Goal: Task Accomplishment & Management: Manage account settings

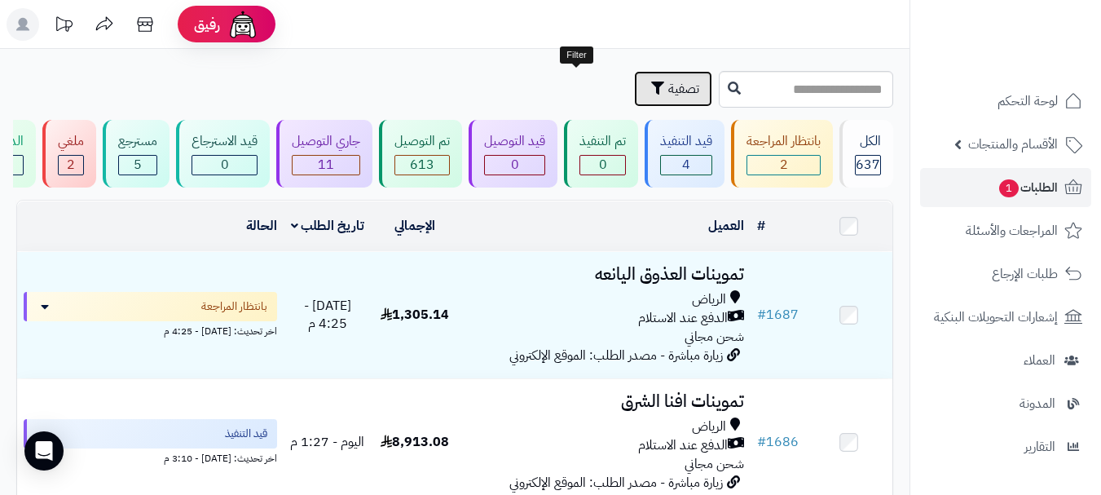
click at [668, 91] on span "تصفية" at bounding box center [683, 89] width 31 height 20
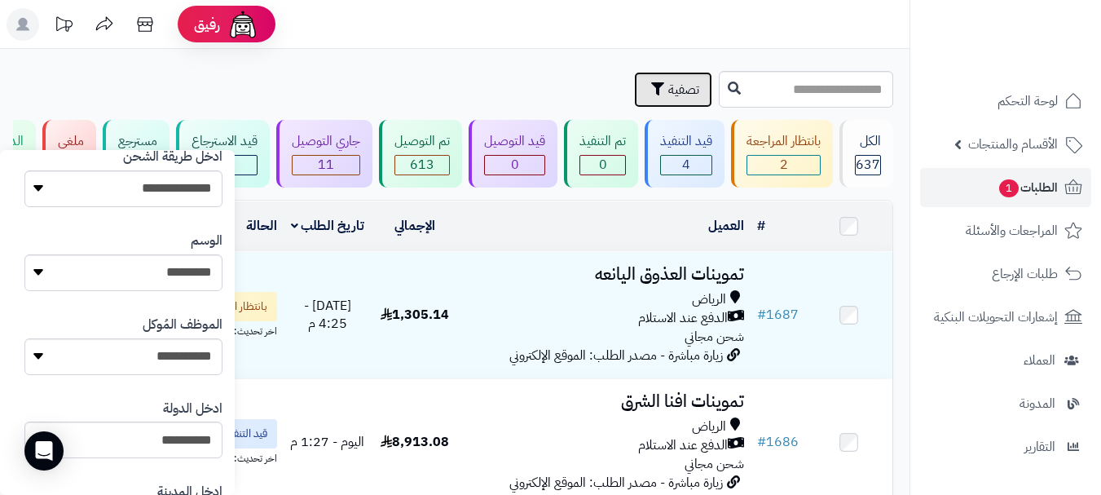
scroll to position [968, 0]
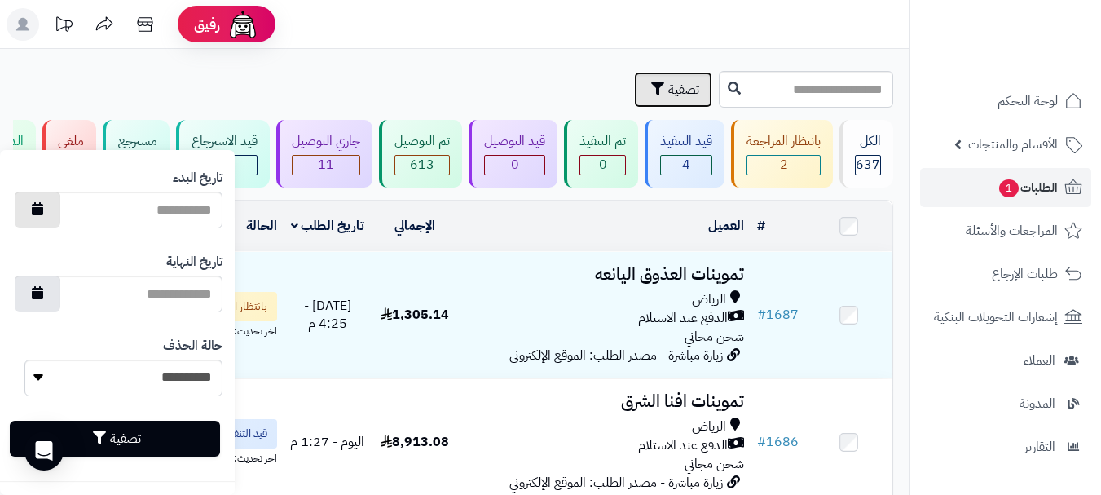
click at [55, 222] on button "button" at bounding box center [38, 210] width 46 height 36
type input "**********"
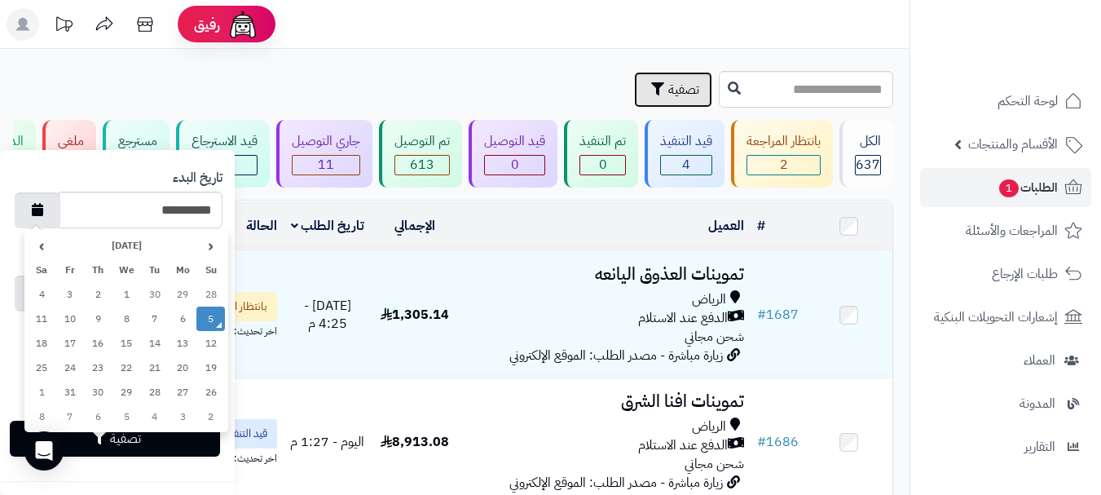
drag, startPoint x: 205, startPoint y: 319, endPoint x: 154, endPoint y: 321, distance: 51.4
click at [205, 319] on td "5" at bounding box center [210, 318] width 29 height 24
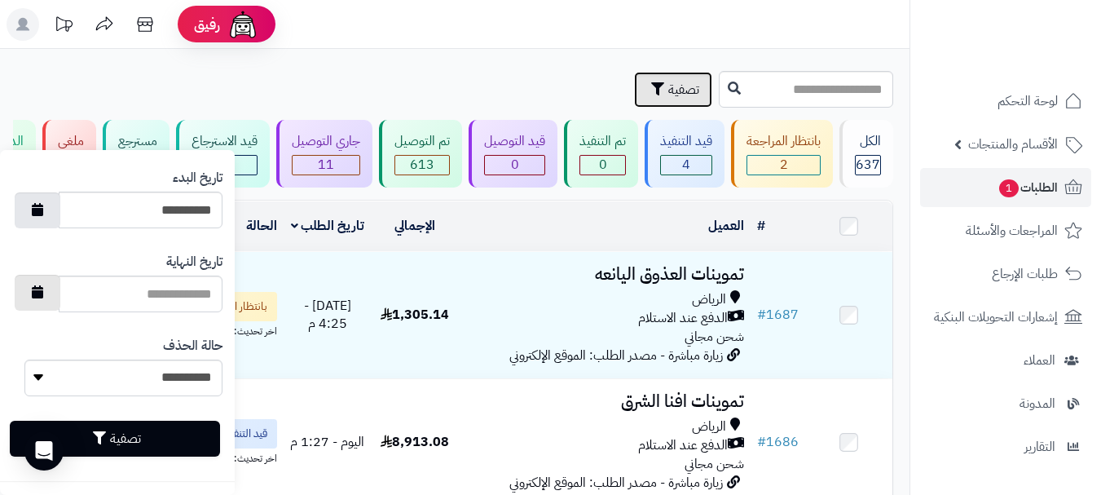
click at [50, 301] on button "button" at bounding box center [38, 293] width 46 height 36
type input "**********"
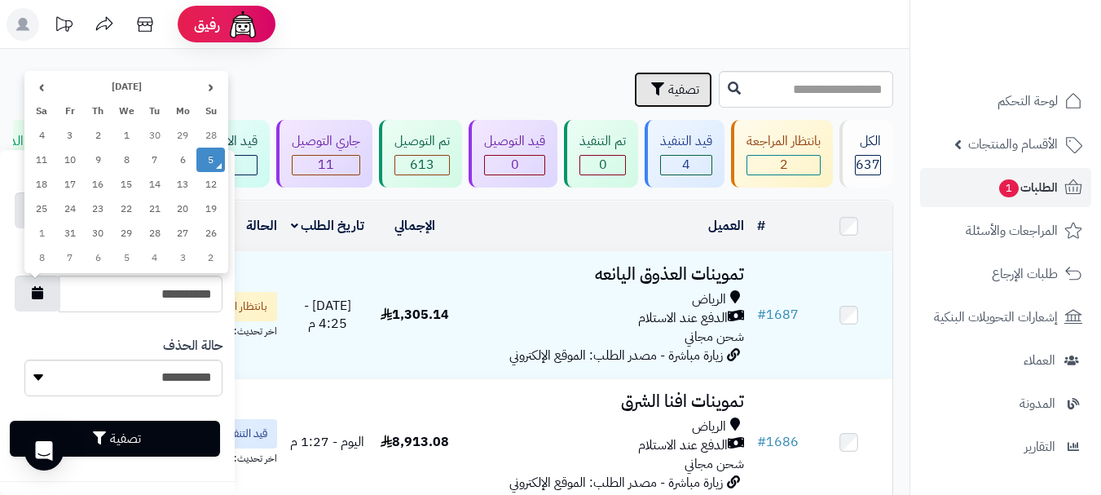
click at [207, 163] on td "5" at bounding box center [210, 160] width 29 height 24
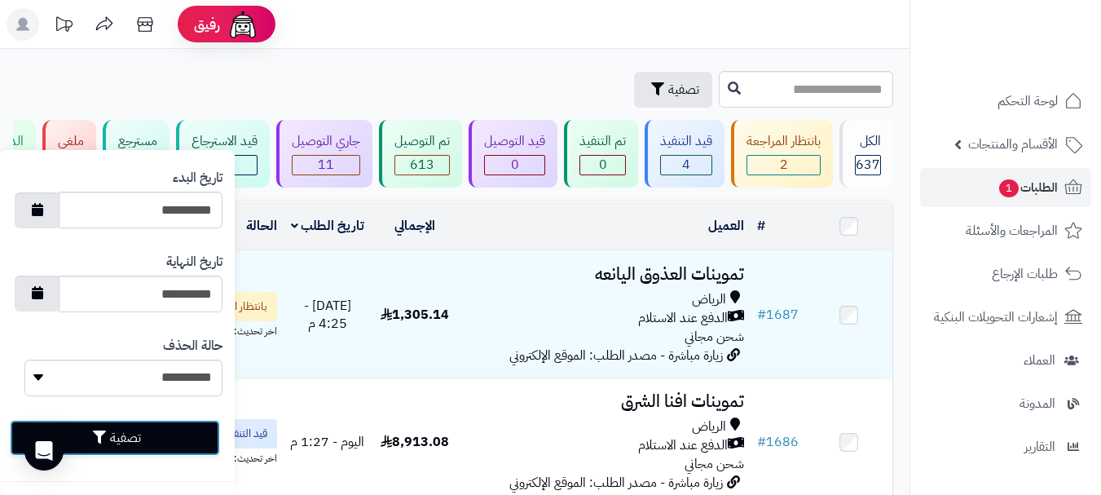
click at [138, 431] on button "تصفية" at bounding box center [115, 438] width 210 height 36
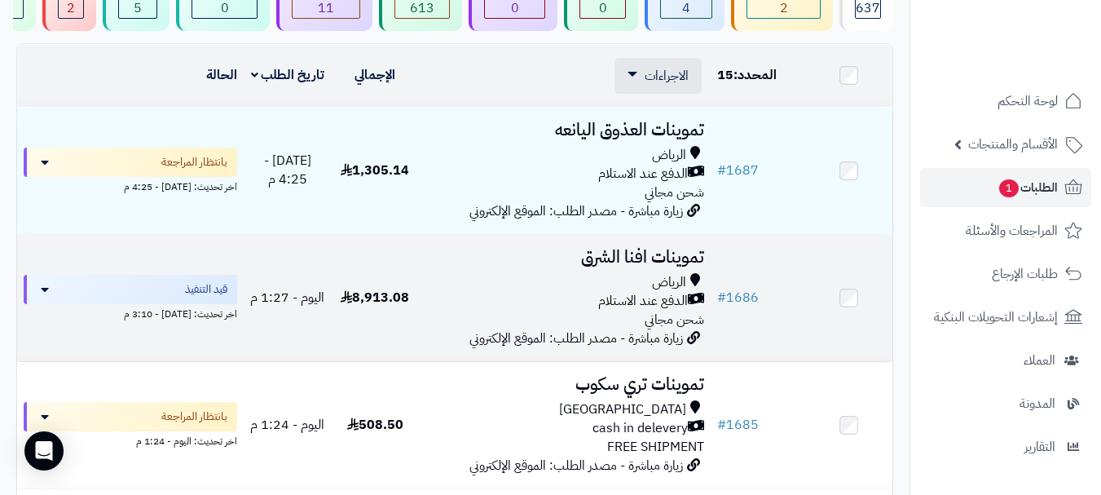
scroll to position [163, 0]
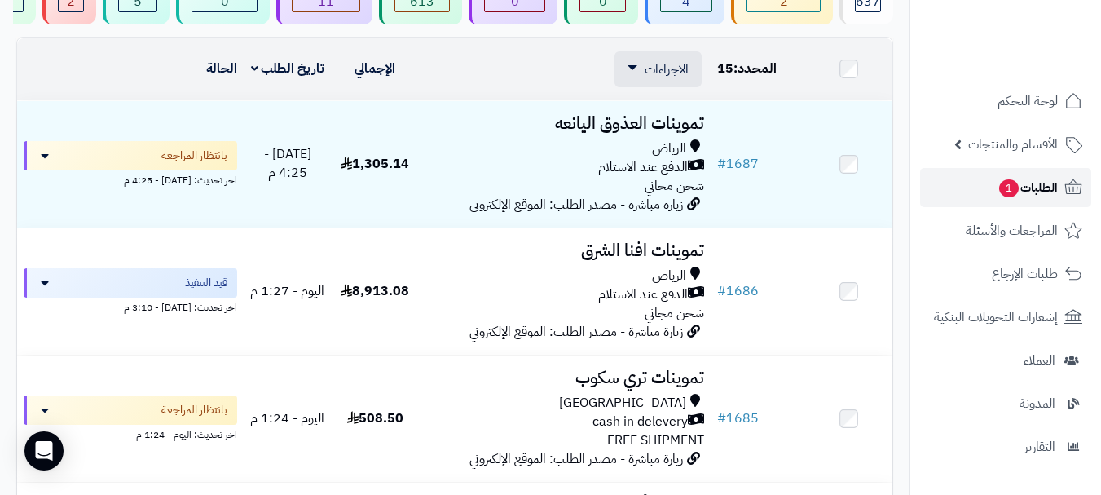
click at [962, 186] on link "الطلبات 1" at bounding box center [1005, 187] width 171 height 39
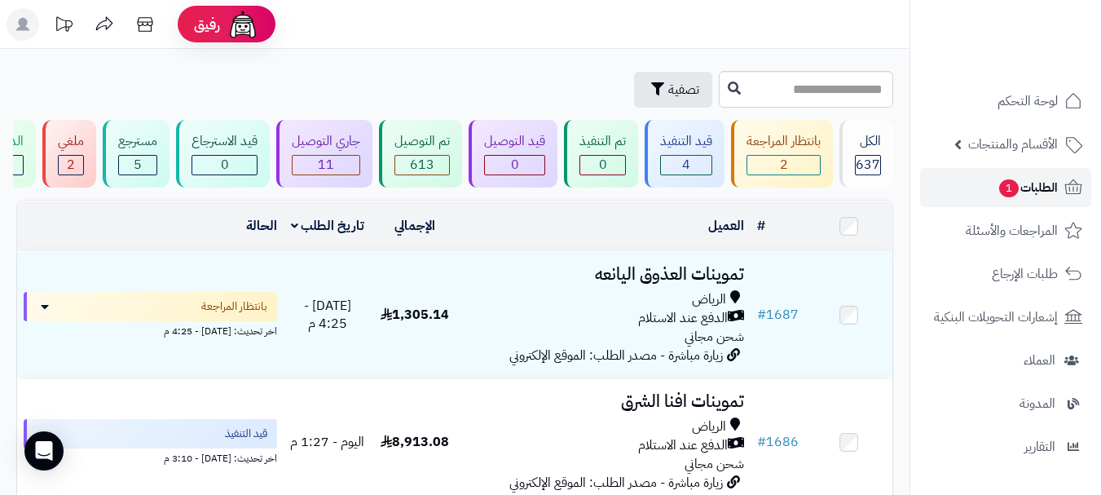
click at [1051, 173] on link "الطلبات 1" at bounding box center [1005, 187] width 171 height 39
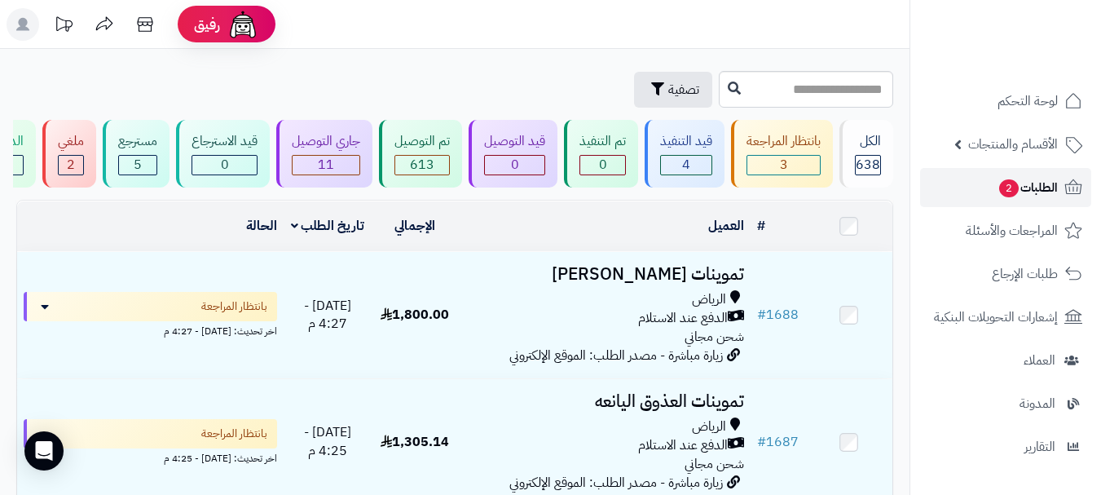
click at [964, 192] on link "الطلبات 2" at bounding box center [1005, 187] width 171 height 39
click at [634, 87] on button "تصفية" at bounding box center [673, 89] width 78 height 36
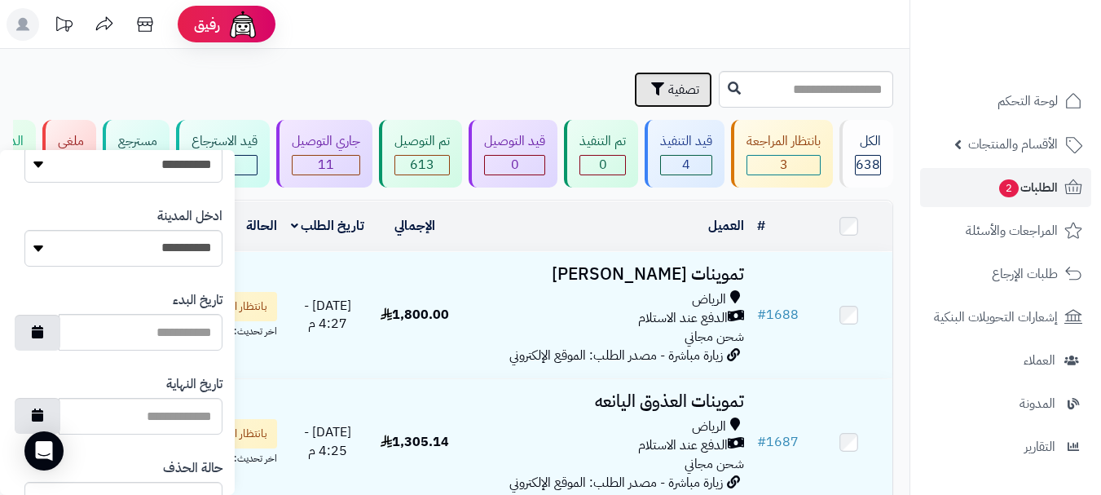
scroll to position [835, 0]
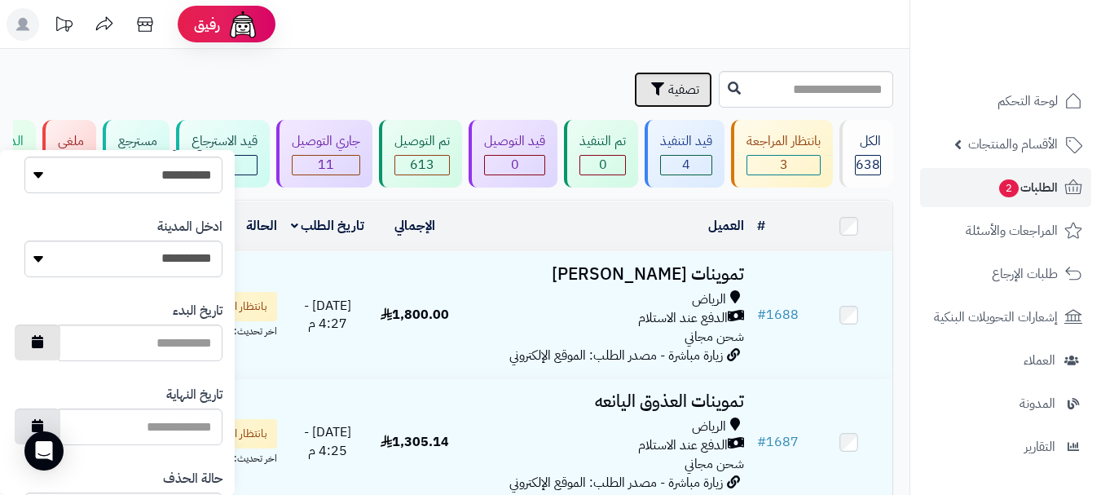
click at [55, 344] on button "button" at bounding box center [38, 342] width 46 height 36
type input "**********"
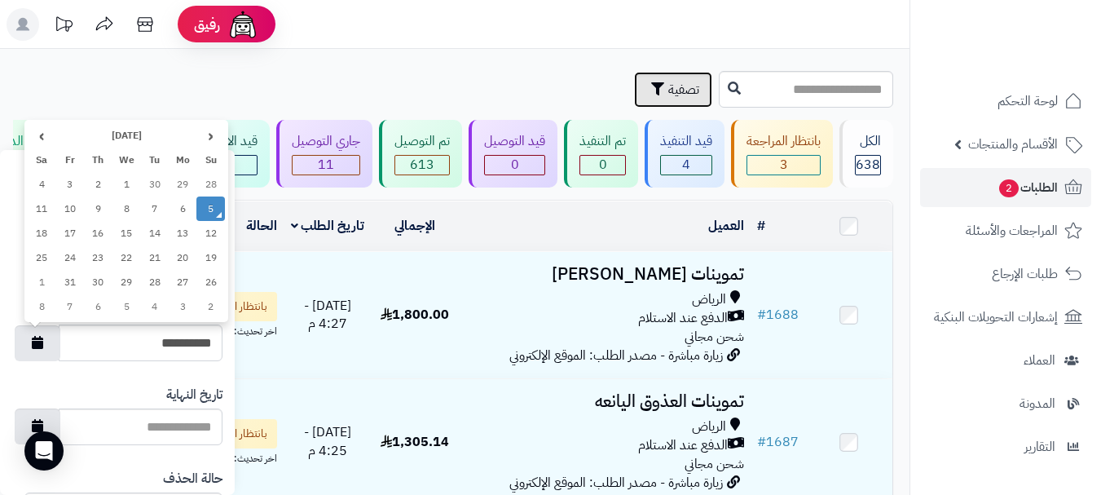
click at [209, 213] on td "5" at bounding box center [210, 208] width 29 height 24
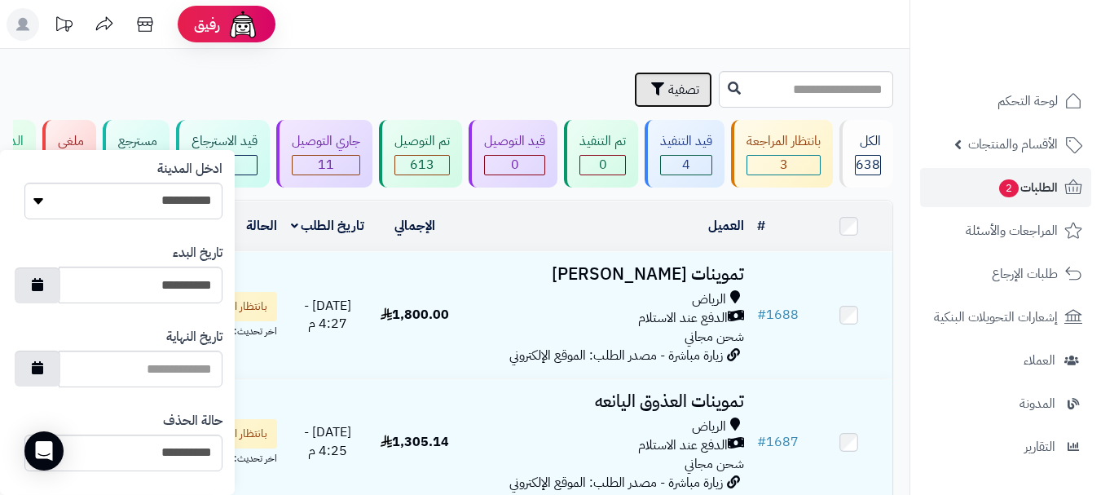
scroll to position [968, 0]
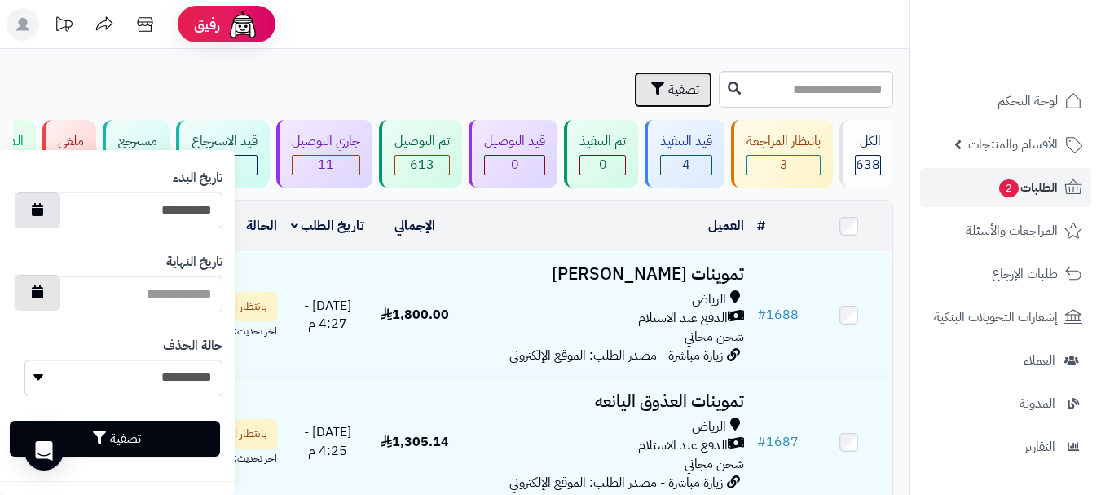
drag, startPoint x: 46, startPoint y: 299, endPoint x: 71, endPoint y: 304, distance: 24.9
click at [47, 299] on button "button" at bounding box center [38, 293] width 46 height 36
type input "**********"
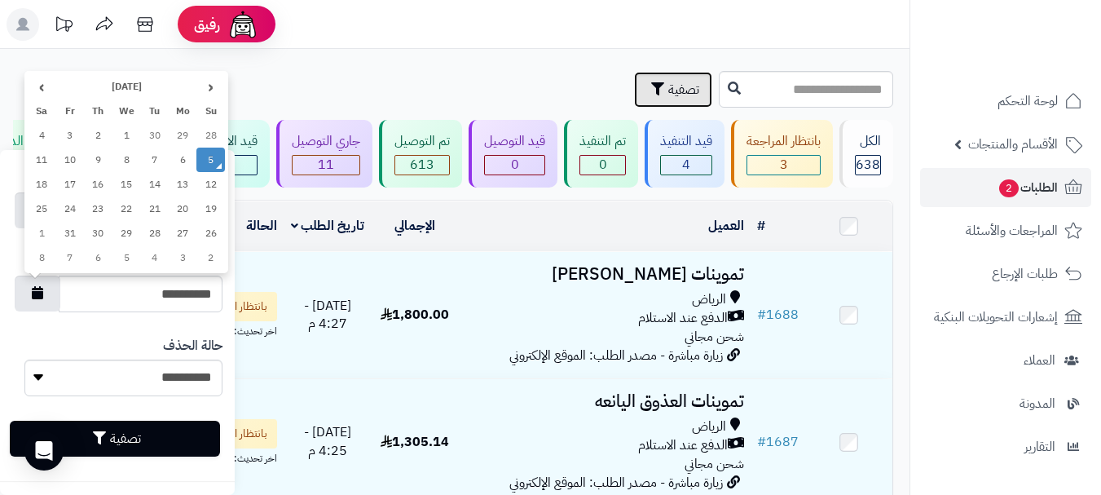
click at [211, 161] on td "5" at bounding box center [210, 160] width 29 height 24
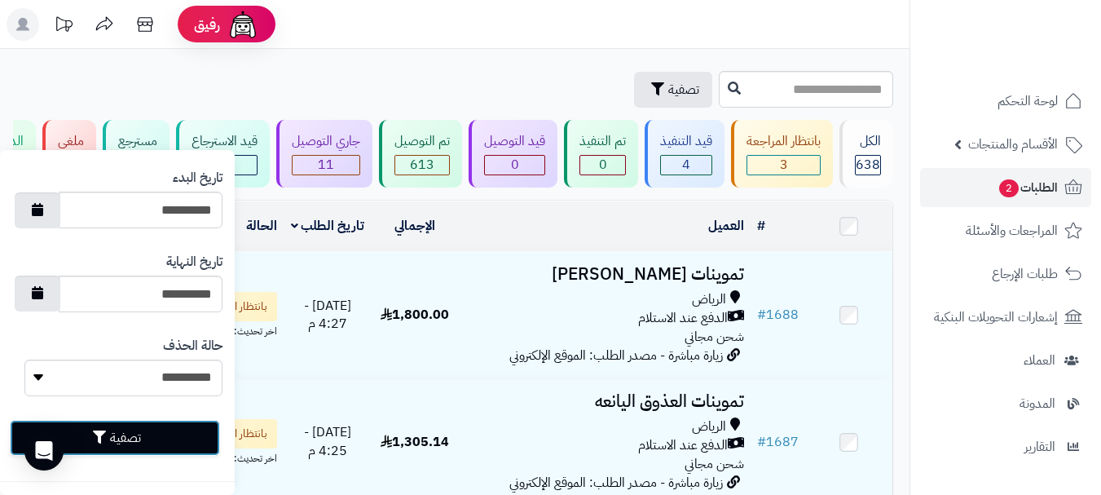
click at [122, 431] on button "تصفية" at bounding box center [115, 438] width 210 height 36
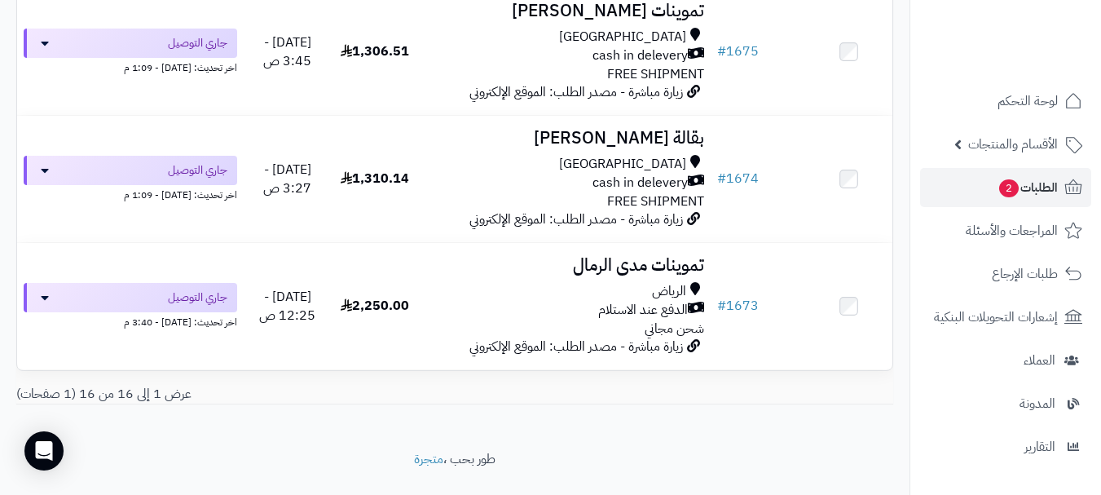
scroll to position [1956, 0]
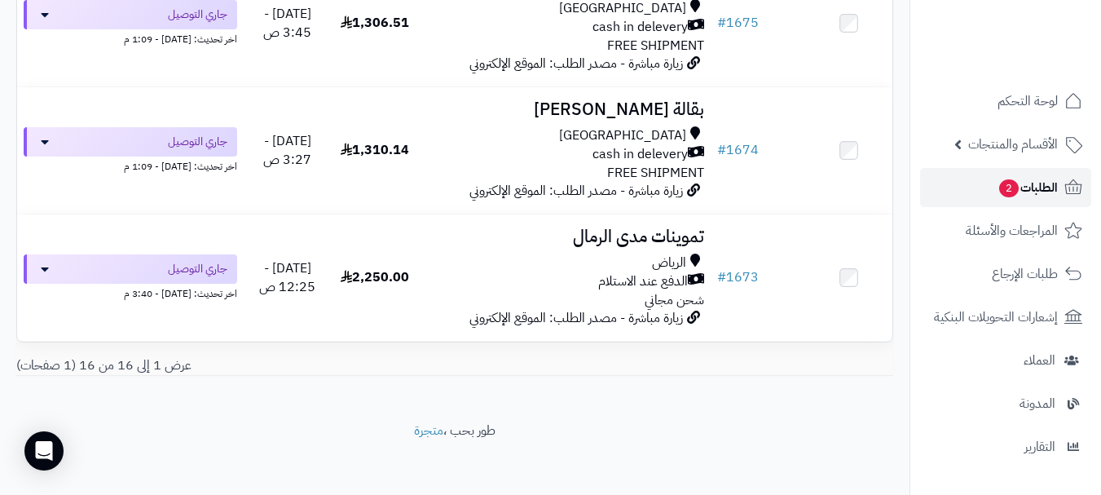
click at [976, 183] on link "الطلبات 2" at bounding box center [1005, 187] width 171 height 39
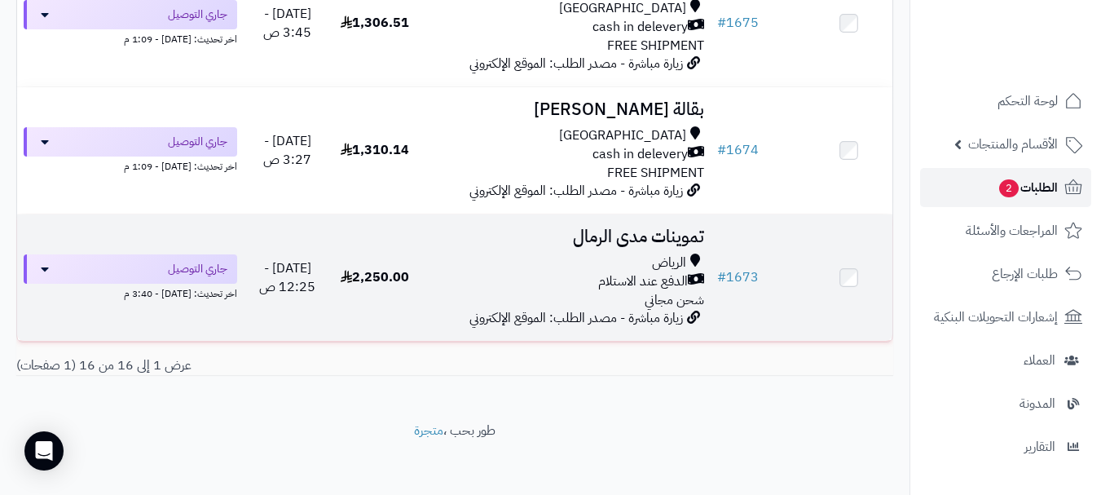
scroll to position [1971, 0]
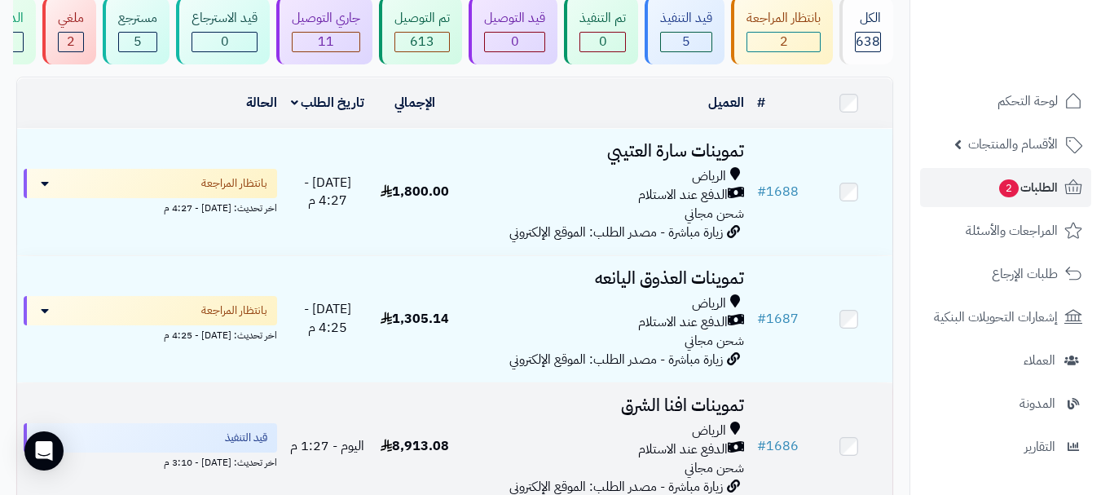
scroll to position [163, 0]
